Goal: Information Seeking & Learning: Check status

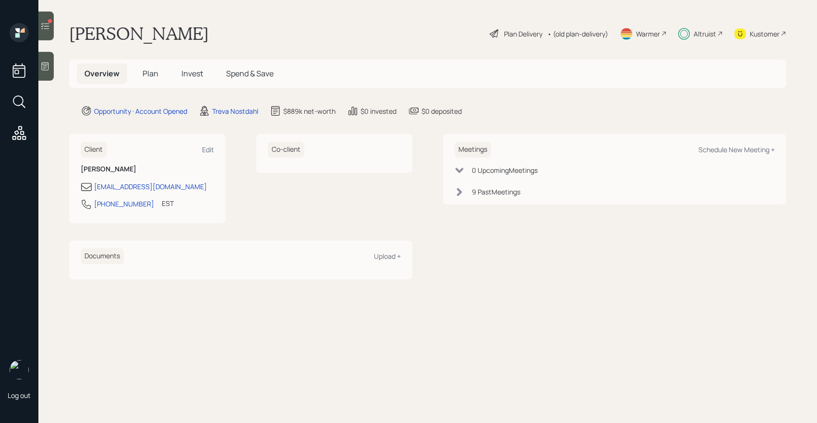
click at [185, 78] on span "Invest" at bounding box center [193, 73] width 22 height 11
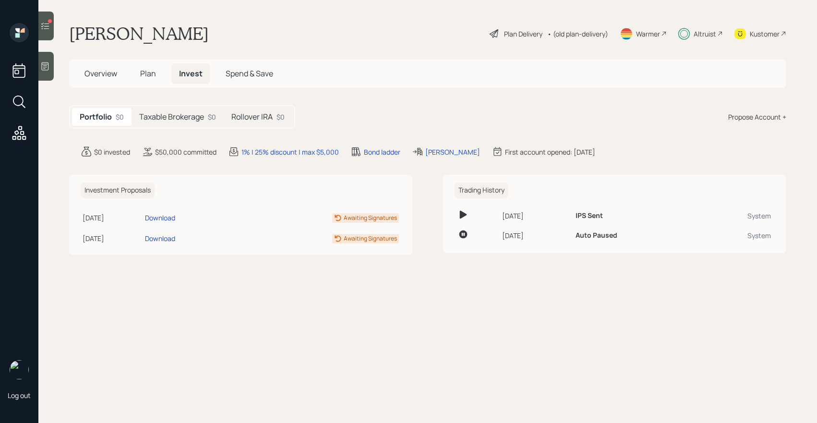
click at [691, 31] on div "Altruist" at bounding box center [701, 33] width 45 height 21
click at [198, 119] on h5 "Taxable Brokerage" at bounding box center [171, 116] width 65 height 9
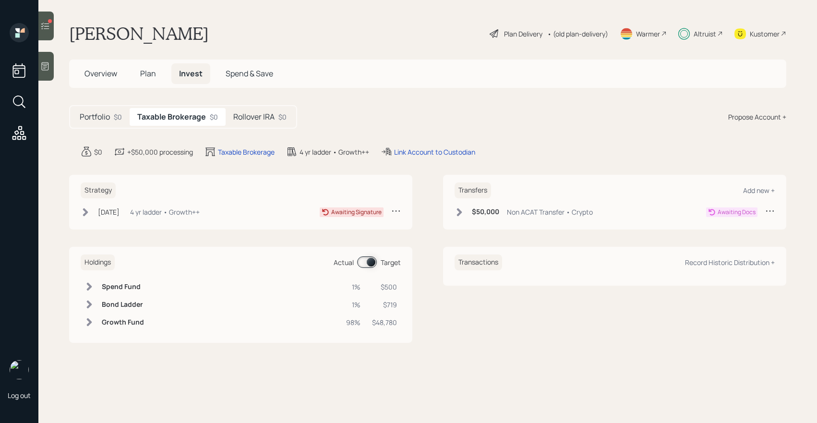
click at [248, 115] on h5 "Rollover IRA" at bounding box center [253, 116] width 41 height 9
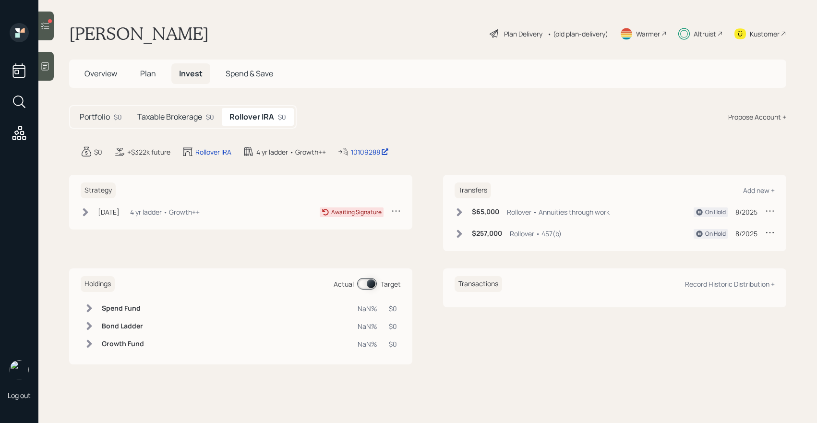
click at [197, 118] on h5 "Taxable Brokerage" at bounding box center [169, 116] width 65 height 9
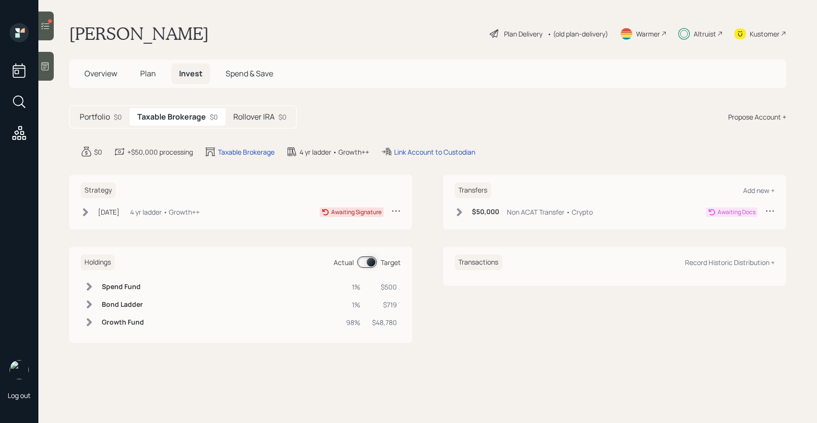
click at [240, 114] on h5 "Rollover IRA" at bounding box center [253, 116] width 41 height 9
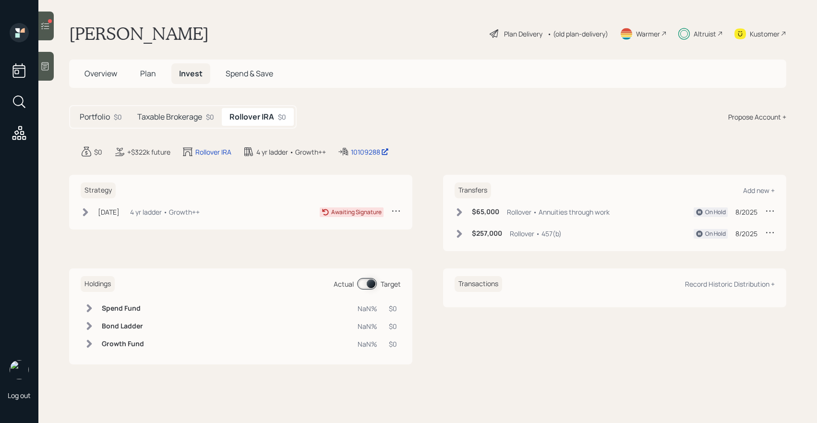
click at [202, 117] on h5 "Taxable Brokerage" at bounding box center [169, 116] width 65 height 9
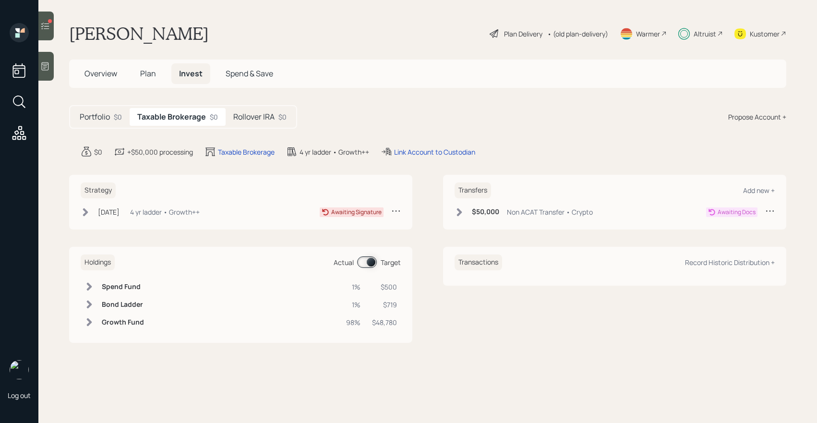
click at [242, 116] on h5 "Rollover IRA" at bounding box center [253, 116] width 41 height 9
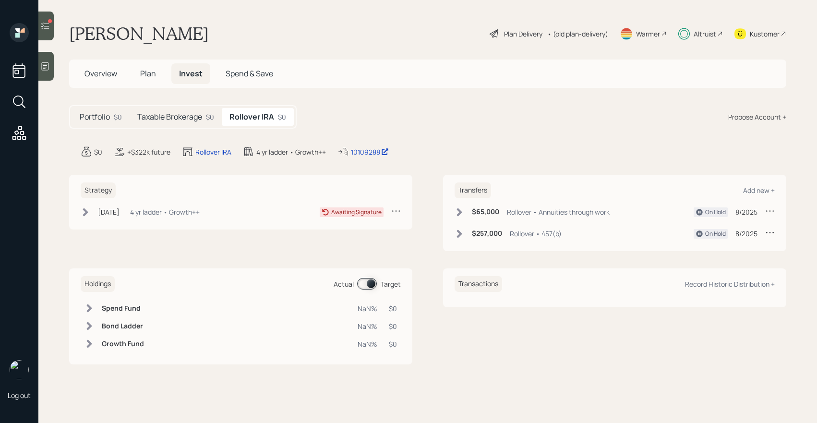
click at [194, 116] on h5 "Taxable Brokerage" at bounding box center [169, 116] width 65 height 9
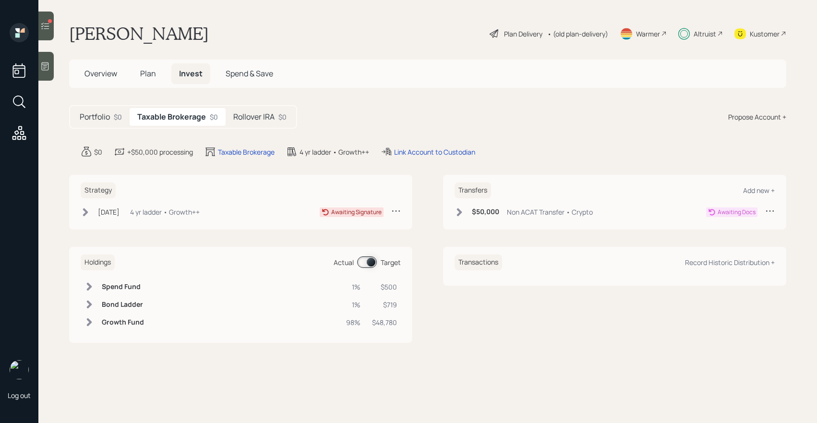
click at [250, 113] on h5 "Rollover IRA" at bounding box center [253, 116] width 41 height 9
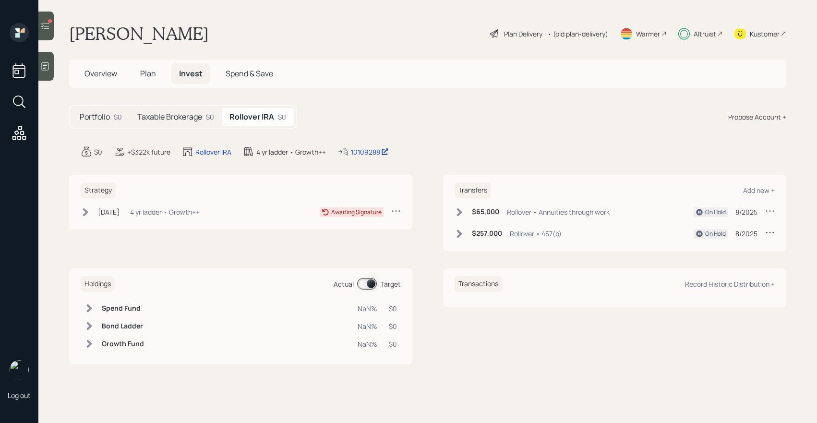
click at [193, 114] on h5 "Taxable Brokerage" at bounding box center [169, 116] width 65 height 9
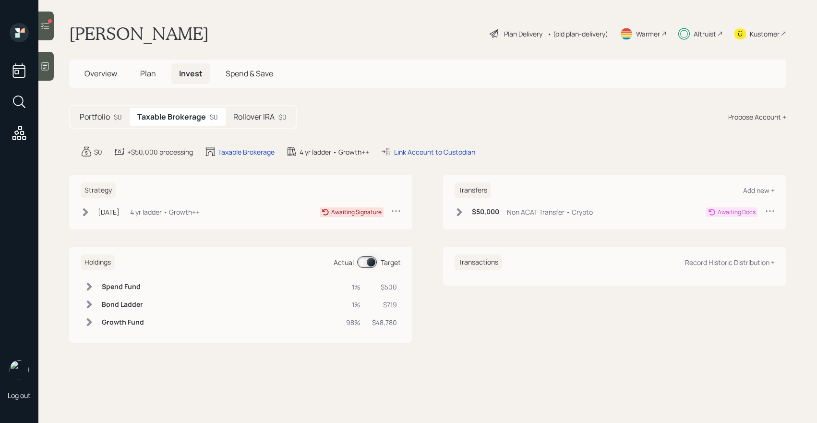
click at [239, 113] on h5 "Rollover IRA" at bounding box center [253, 116] width 41 height 9
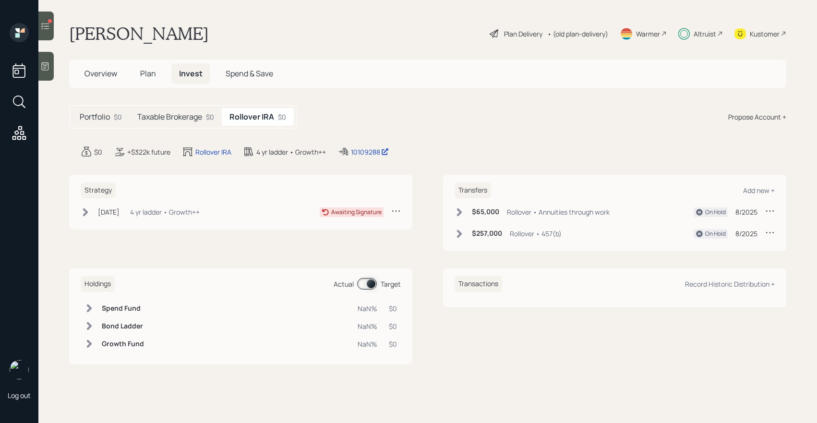
click at [187, 113] on h5 "Taxable Brokerage" at bounding box center [169, 116] width 65 height 9
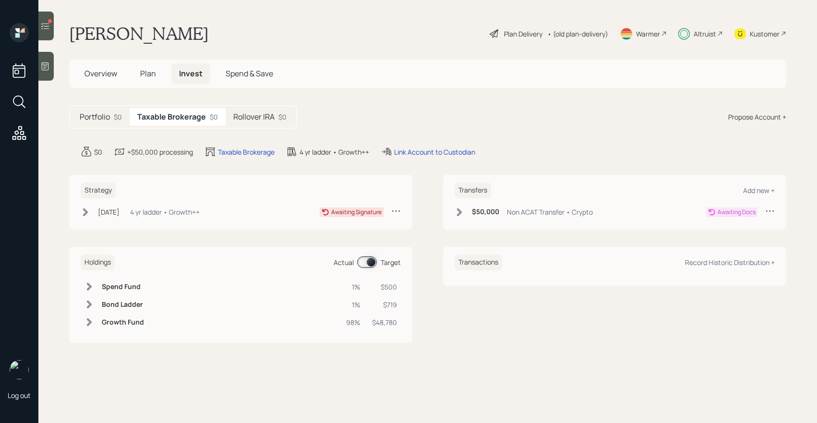
click at [226, 109] on div "Rollover IRA $0" at bounding box center [260, 117] width 69 height 18
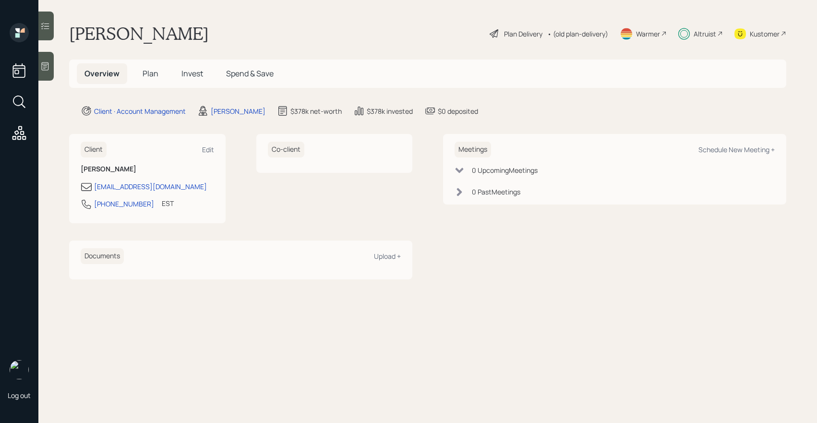
click at [152, 73] on span "Plan" at bounding box center [151, 73] width 16 height 11
